Goal: Check status: Check status

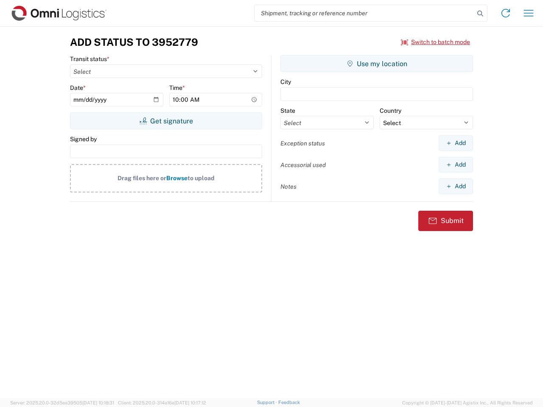
click at [364, 13] on input "search" at bounding box center [365, 13] width 220 height 16
click at [480, 14] on icon at bounding box center [480, 14] width 12 height 12
click at [506, 13] on icon at bounding box center [506, 13] width 14 height 14
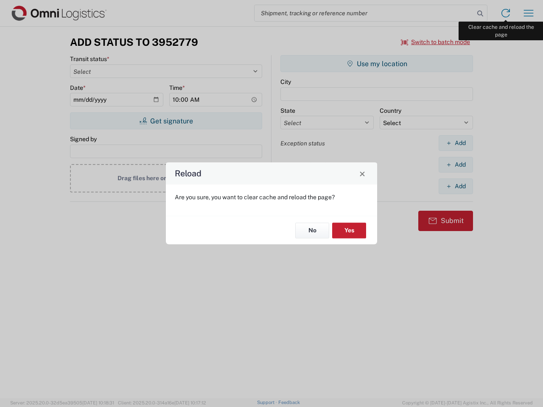
click at [529, 13] on div "Reload Are you sure, you want to clear cache and reload the page? No Yes" at bounding box center [271, 203] width 543 height 407
click at [436, 42] on div "Reload Are you sure, you want to clear cache and reload the page? No Yes" at bounding box center [271, 203] width 543 height 407
click at [166, 121] on div "Reload Are you sure, you want to clear cache and reload the page? No Yes" at bounding box center [271, 203] width 543 height 407
click at [377, 64] on div "Reload Are you sure, you want to clear cache and reload the page? No Yes" at bounding box center [271, 203] width 543 height 407
click at [456, 143] on div "Reload Are you sure, you want to clear cache and reload the page? No Yes" at bounding box center [271, 203] width 543 height 407
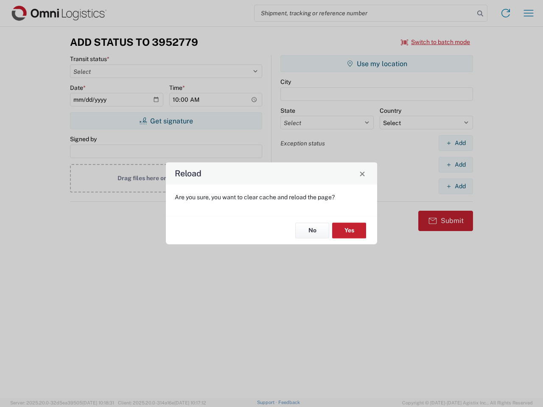
click at [456, 165] on div "Reload Are you sure, you want to clear cache and reload the page? No Yes" at bounding box center [271, 203] width 543 height 407
click at [456, 186] on div "Reload Are you sure, you want to clear cache and reload the page? No Yes" at bounding box center [271, 203] width 543 height 407
